Goal: Find specific fact: Find specific fact

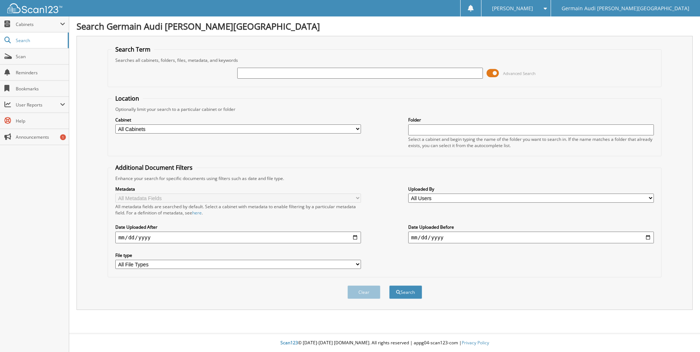
click at [497, 75] on span at bounding box center [493, 73] width 12 height 11
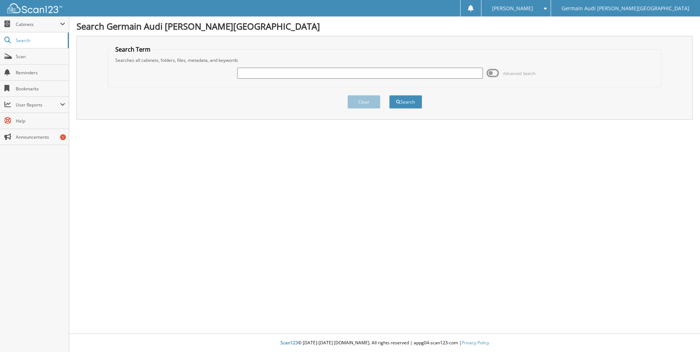
paste input "42384"
type input "42384"
click at [403, 102] on button "Search" at bounding box center [405, 102] width 33 height 14
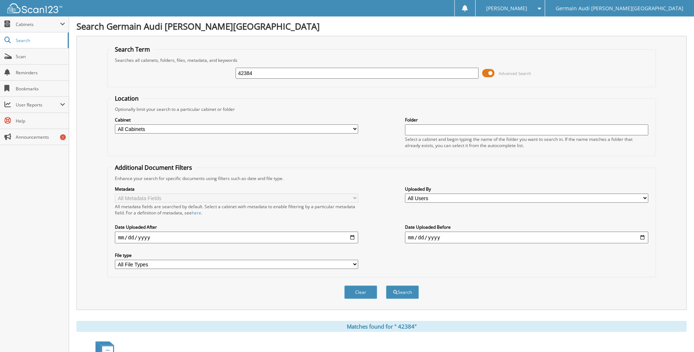
click at [493, 71] on span at bounding box center [488, 73] width 12 height 11
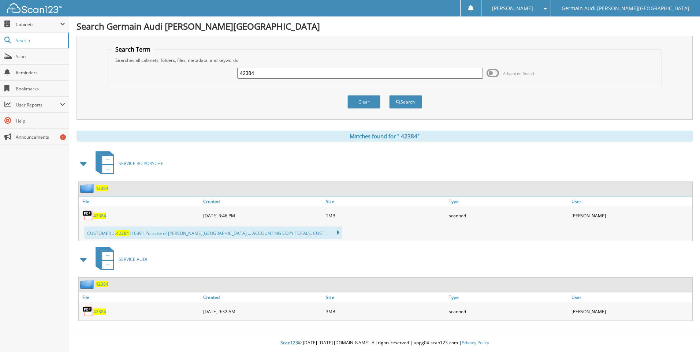
click at [99, 312] on span "4 2 3 8 4" at bounding box center [99, 312] width 13 height 6
click at [96, 313] on span "4 2 3 8 4" at bounding box center [99, 312] width 13 height 6
